Goal: Check status

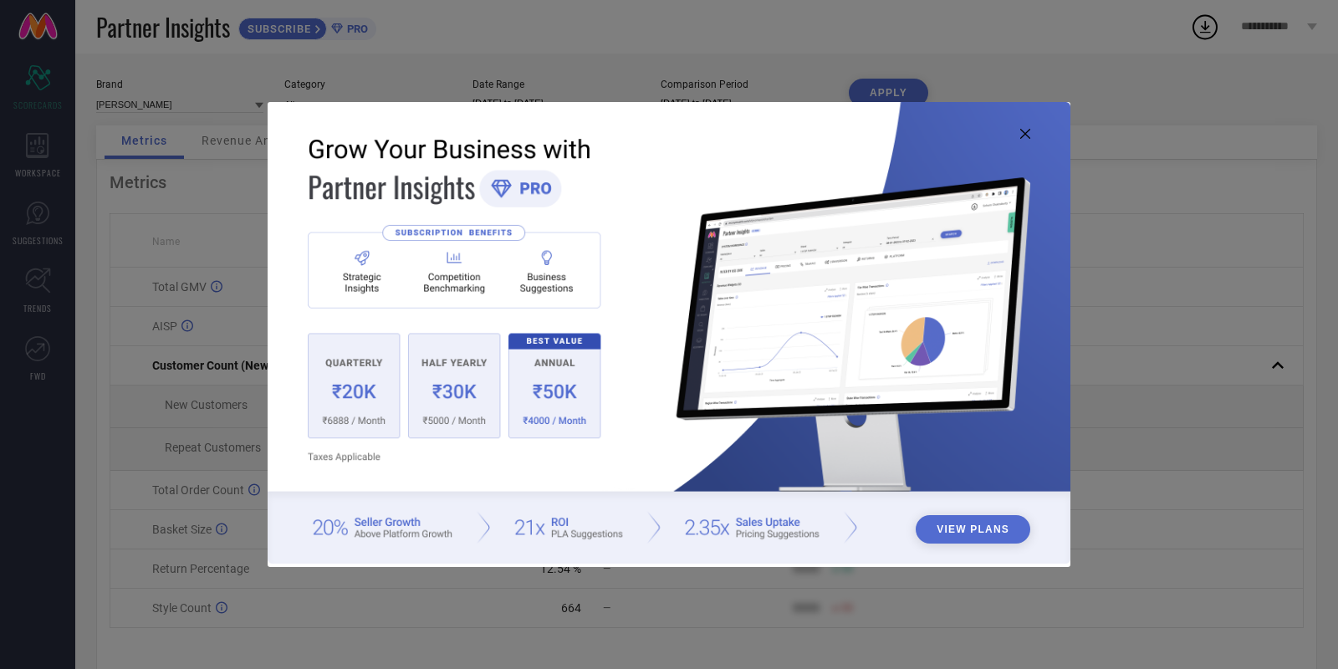
click at [1017, 134] on img at bounding box center [669, 332] width 803 height 461
click at [1022, 135] on icon at bounding box center [1025, 134] width 10 height 10
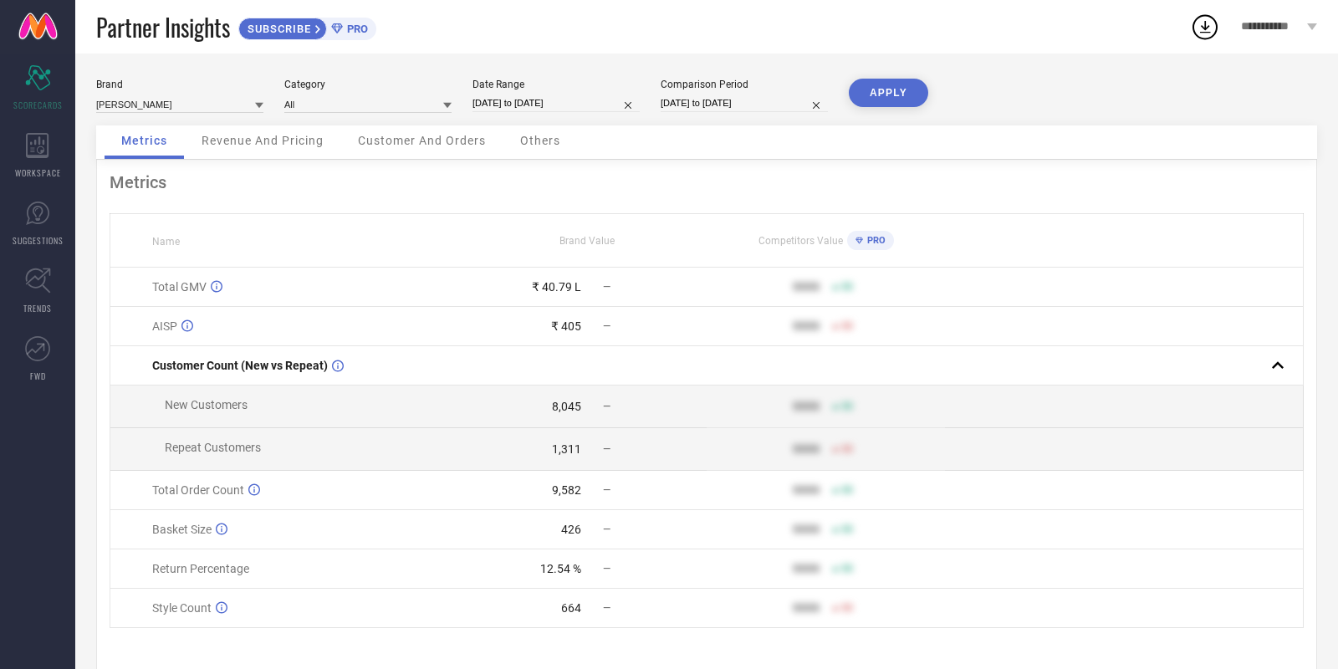
click at [569, 101] on input "[DATE] to [DATE]" at bounding box center [555, 103] width 167 height 18
select select "8"
select select "2025"
select select "9"
select select "2025"
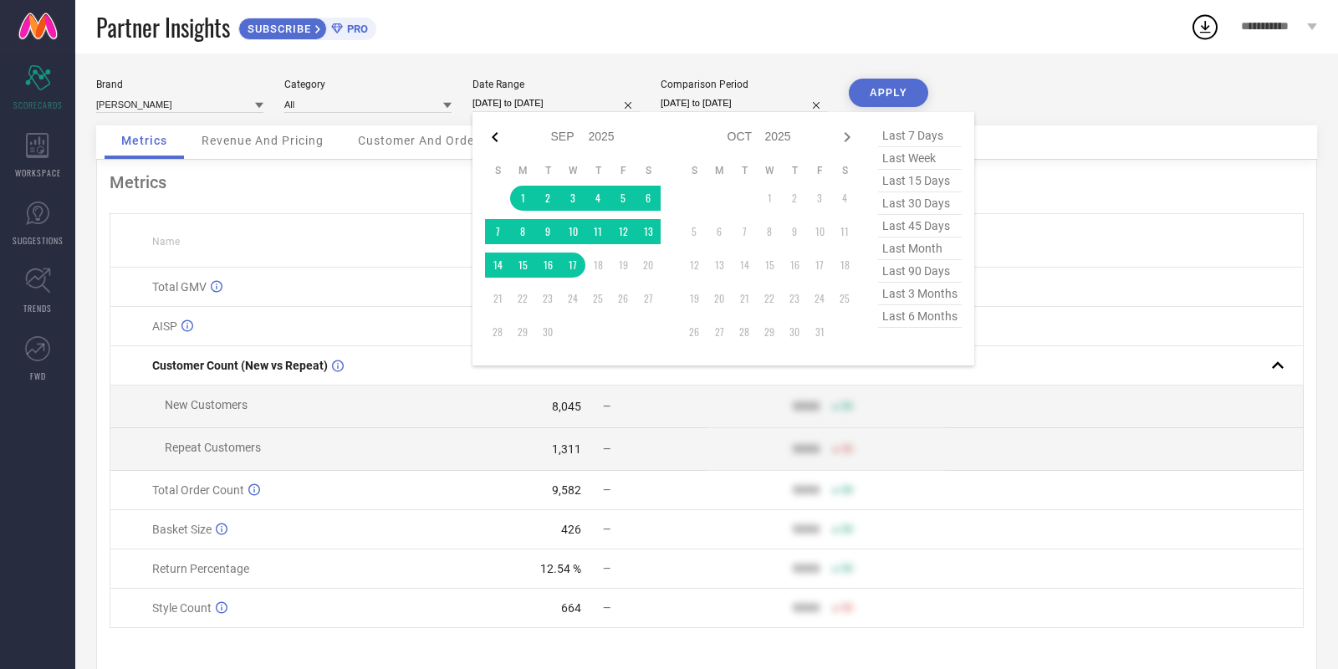
click at [485, 147] on div at bounding box center [495, 137] width 20 height 20
select select "7"
select select "2025"
select select "8"
select select "2025"
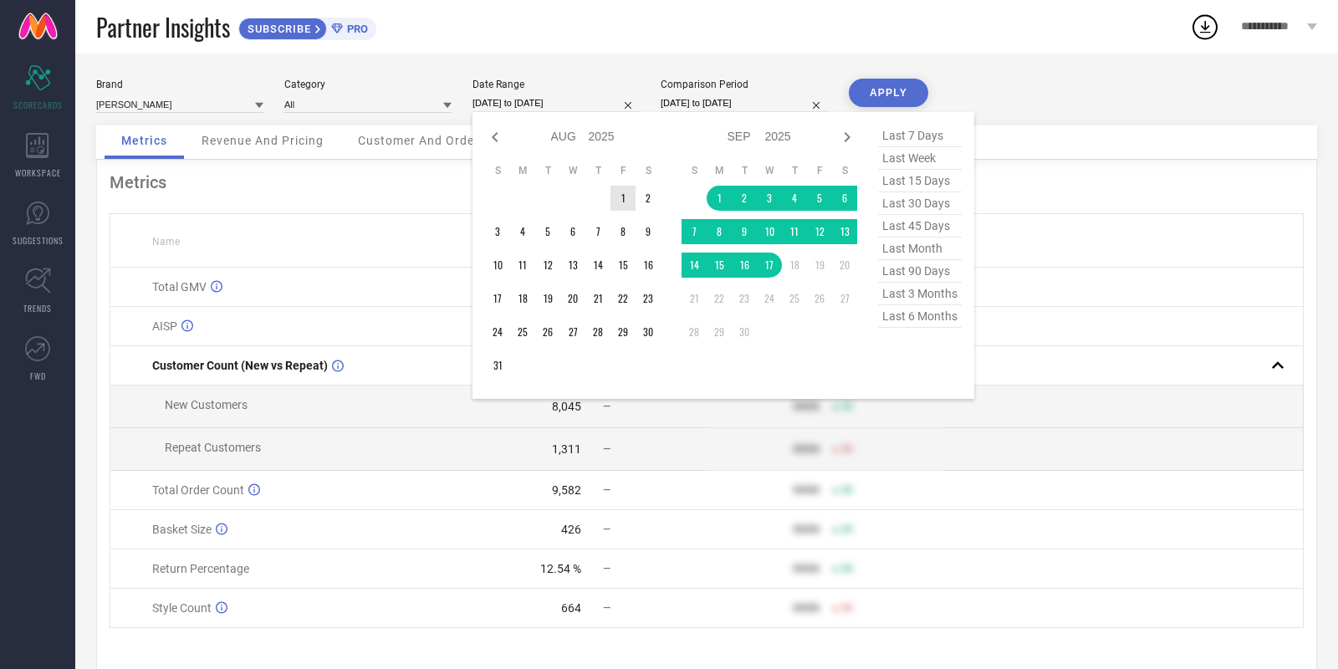
click at [618, 197] on td "1" at bounding box center [622, 198] width 25 height 25
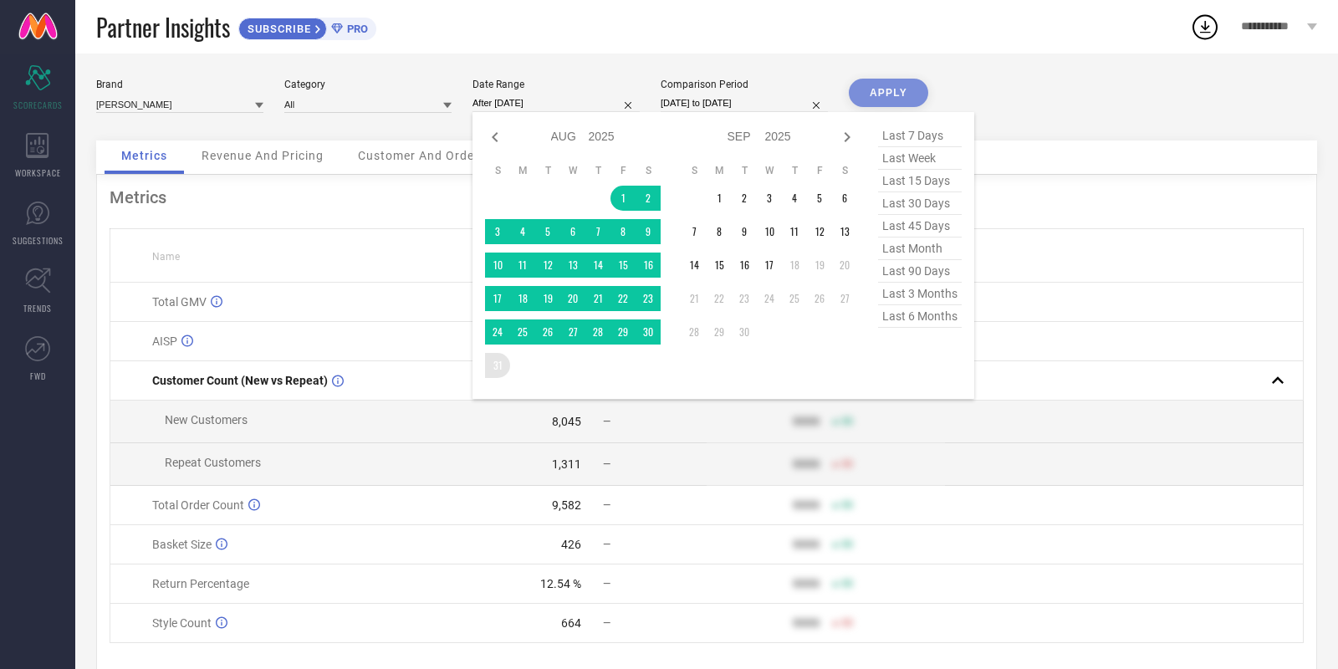
type input "[DATE] to [DATE]"
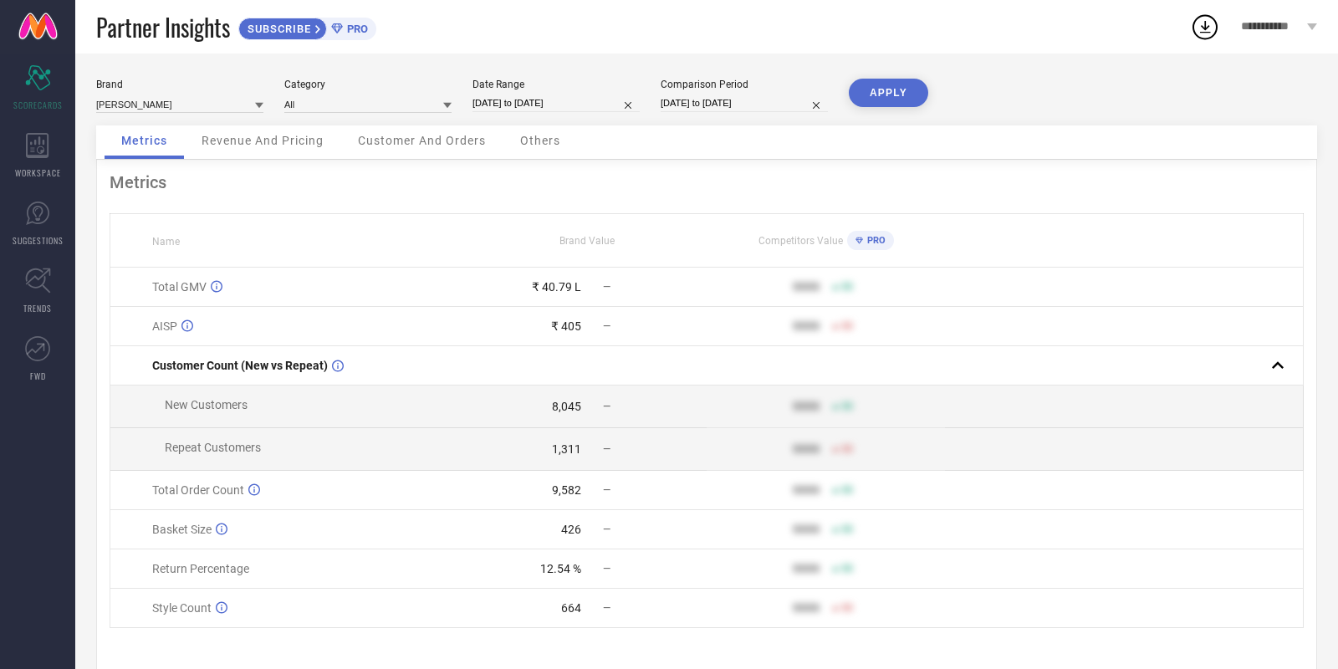
click at [898, 98] on button "APPLY" at bounding box center [888, 93] width 79 height 28
